Goal: Find specific page/section: Find specific page/section

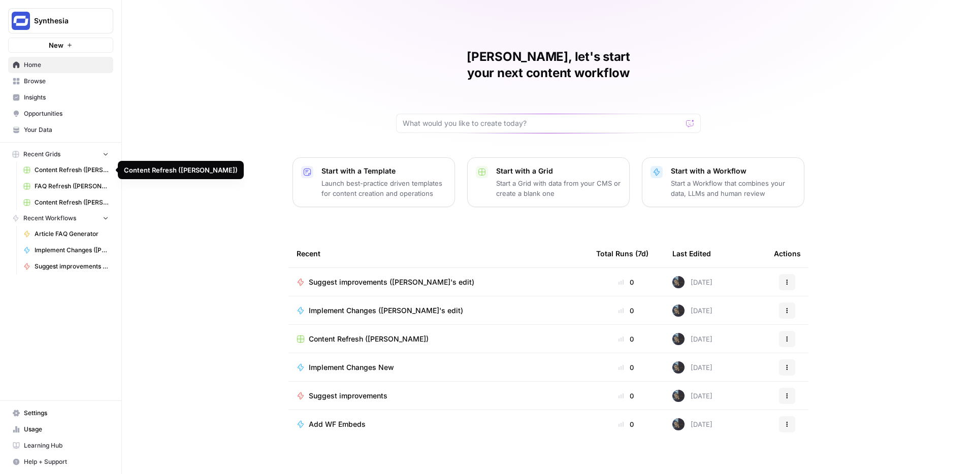
click at [61, 198] on span "Content Refresh ([PERSON_NAME]'s edit)" at bounding box center [72, 202] width 74 height 9
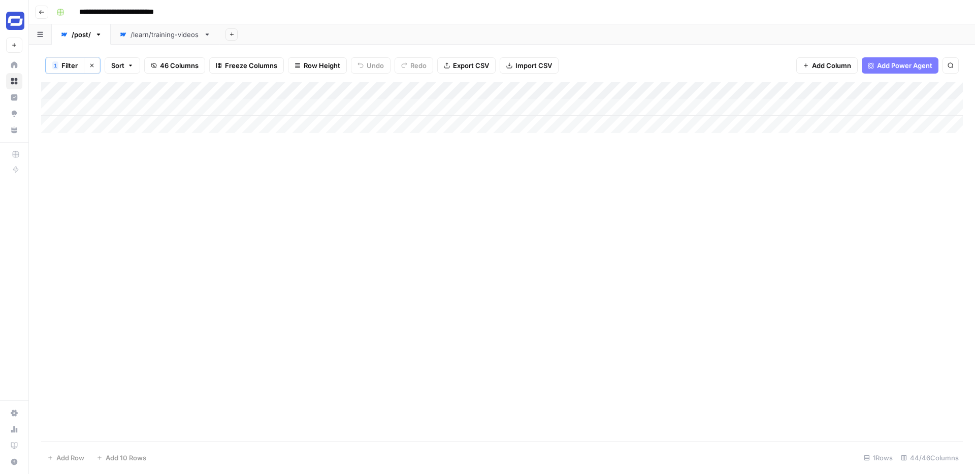
click at [71, 65] on span "Filter" at bounding box center [69, 65] width 16 height 10
type input "Name (H1)"
click at [369, 114] on input "d-id" at bounding box center [436, 119] width 135 height 10
type input "localization"
click at [556, 184] on div "Add Column" at bounding box center [502, 261] width 922 height 359
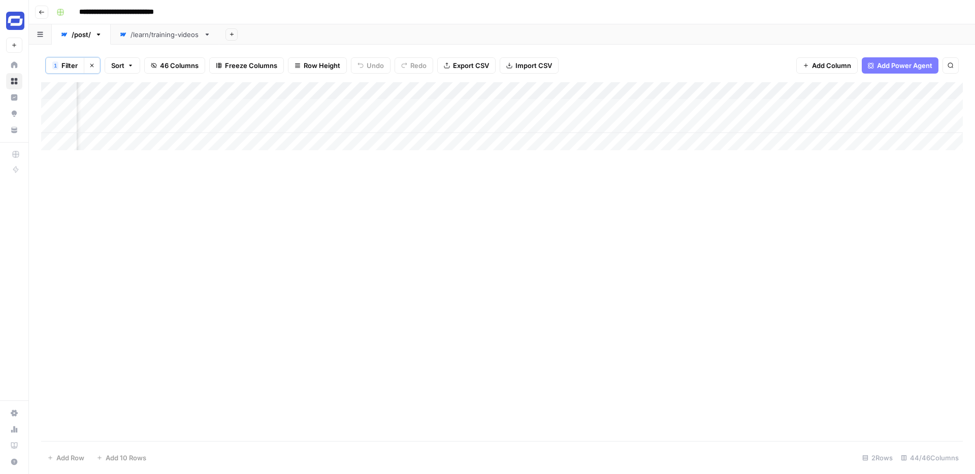
scroll to position [0, 2138]
click at [442, 125] on div "Add Column" at bounding box center [502, 116] width 922 height 68
click at [435, 125] on div "Add Column" at bounding box center [502, 116] width 922 height 68
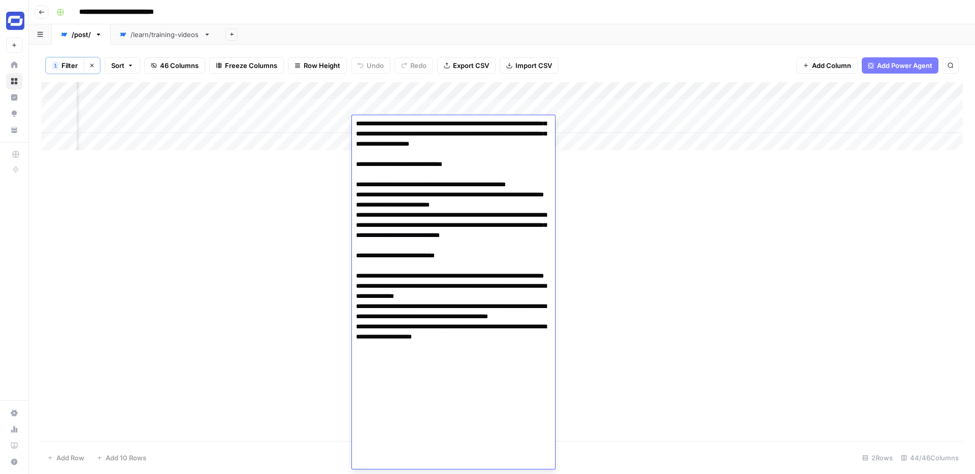
scroll to position [2203, 0]
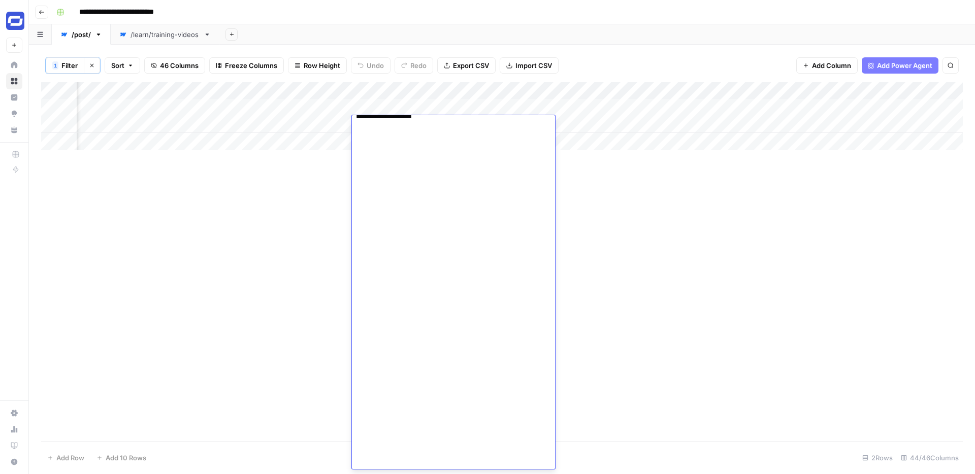
drag, startPoint x: 357, startPoint y: 143, endPoint x: 509, endPoint y: 458, distance: 349.6
